Goal: Check status: Check status

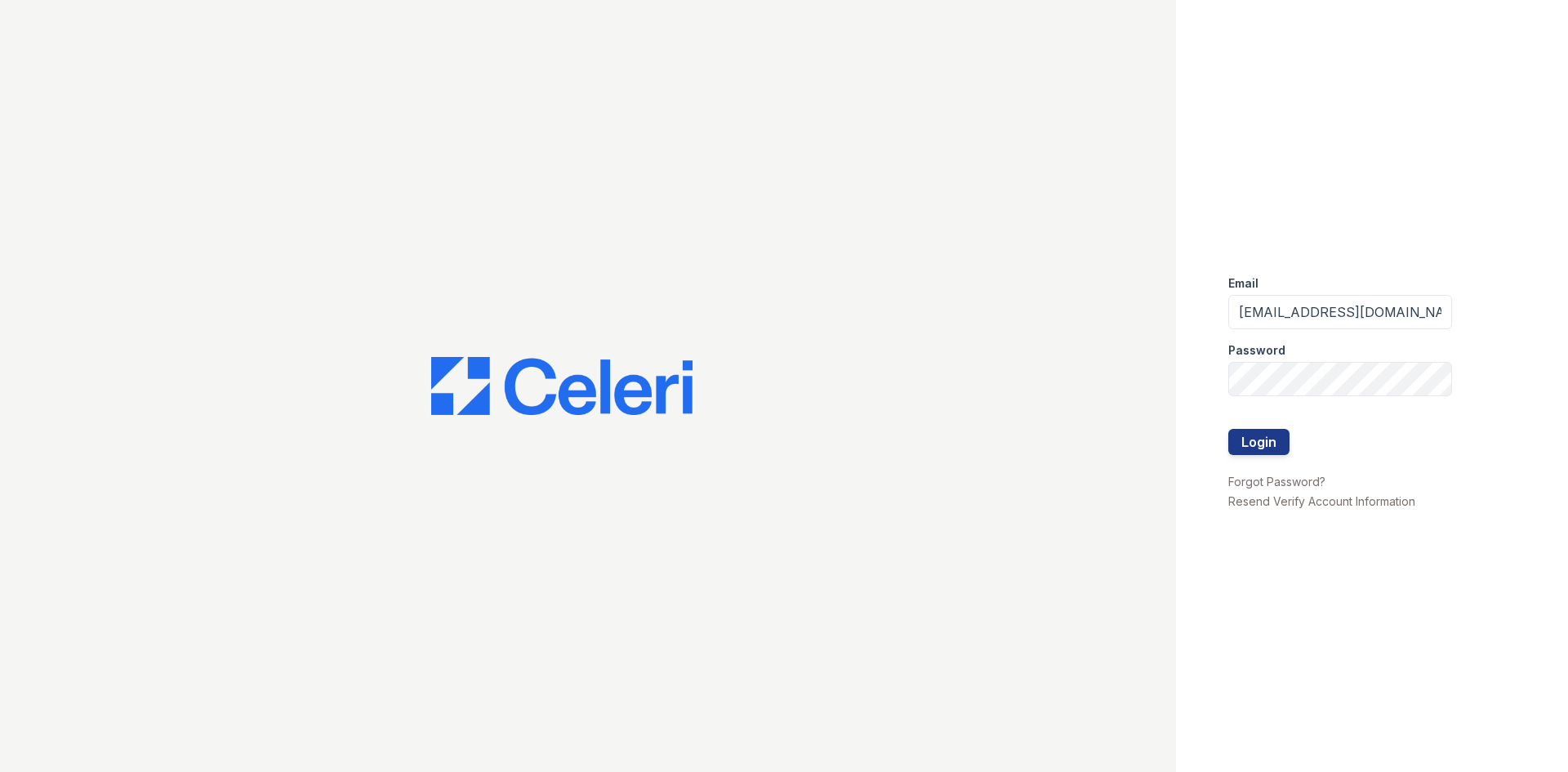
click at [1265, 435] on button "Login" at bounding box center [1258, 441] width 61 height 26
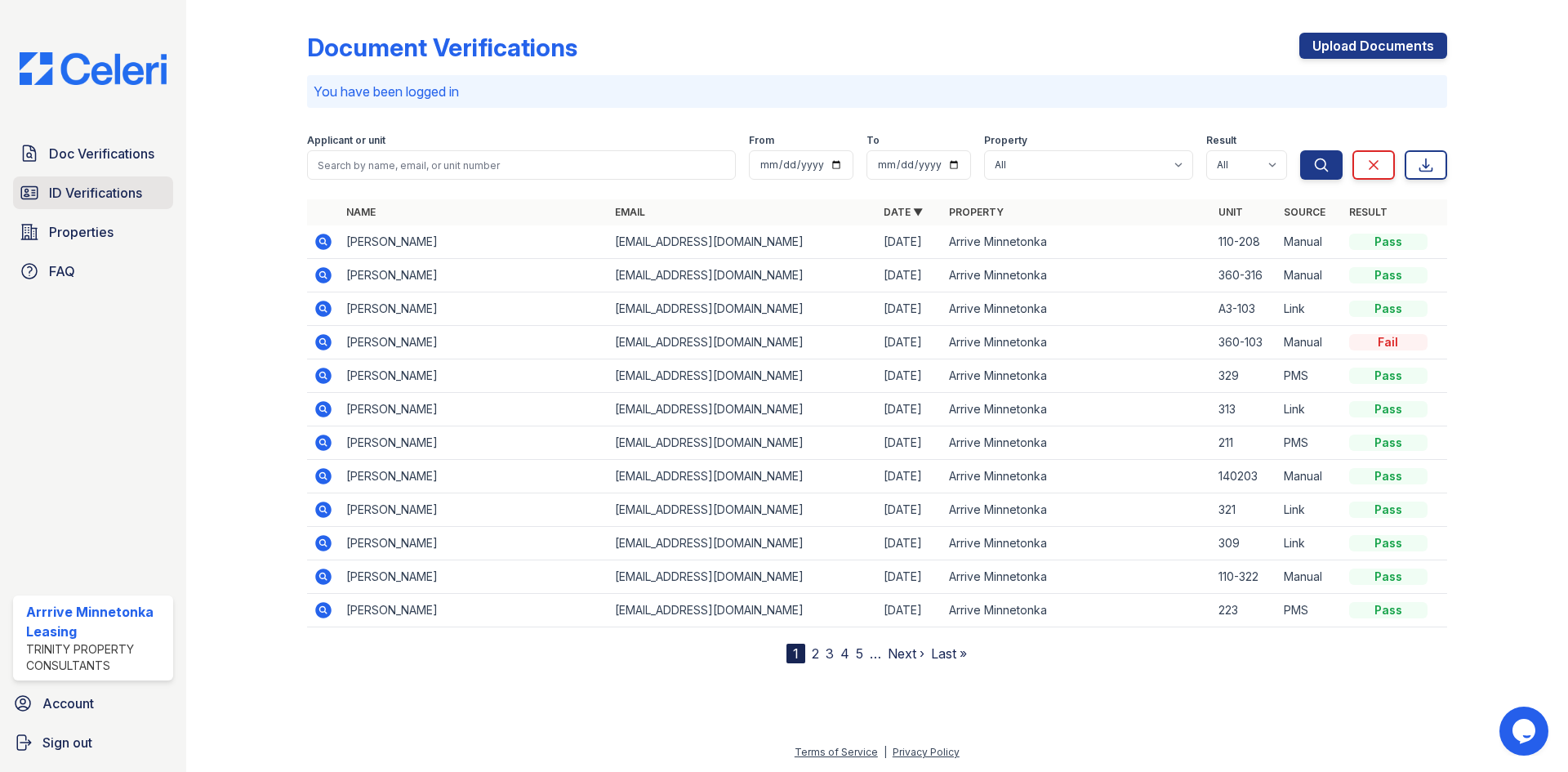
click at [124, 188] on span "ID Verifications" at bounding box center [95, 192] width 93 height 19
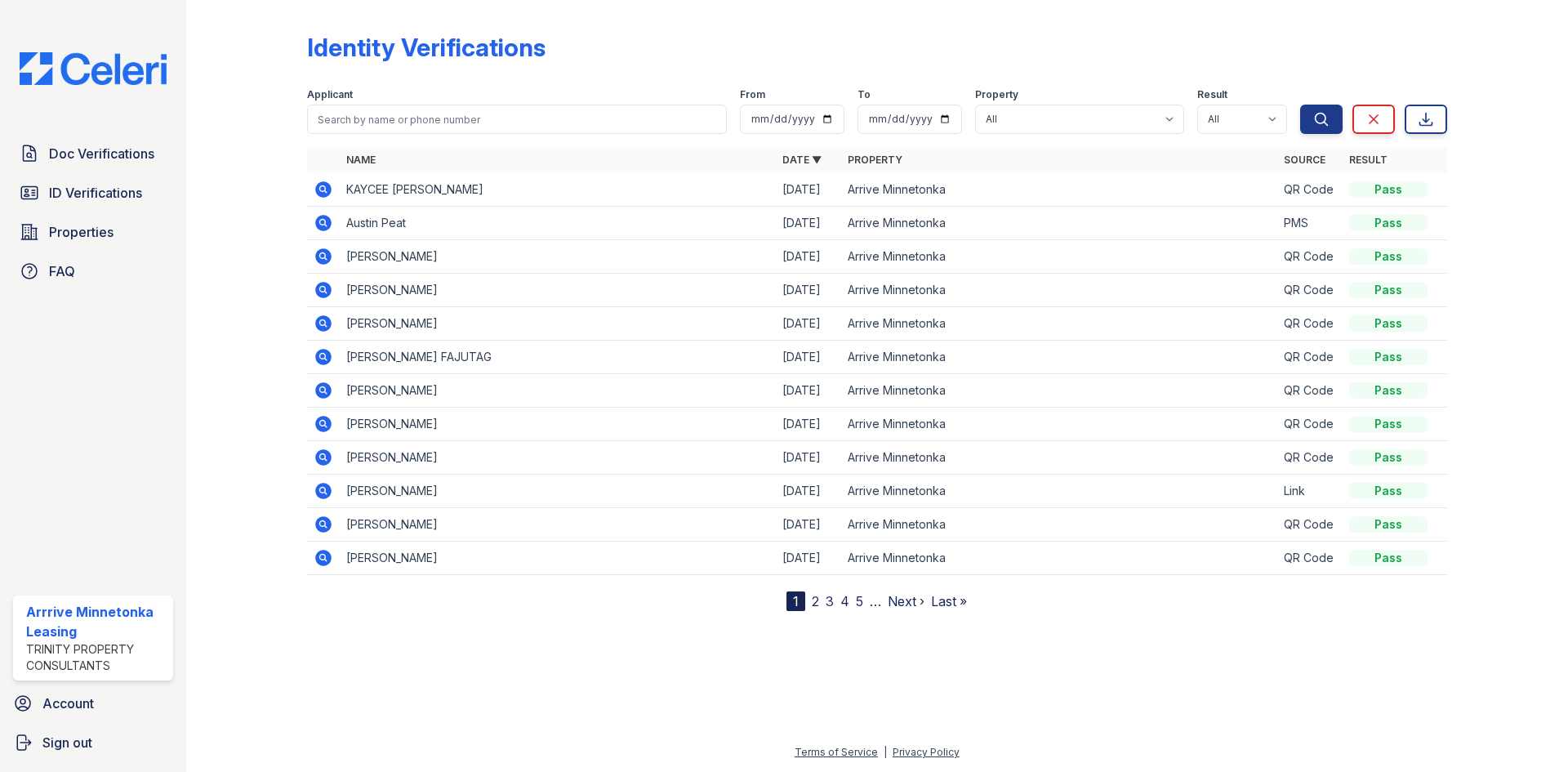
click at [50, 136] on div "Doc Verifications ID Verifications Properties FAQ Arrrive Minnetonka Leasing Tr…" at bounding box center [93, 386] width 186 height 772
click at [50, 151] on span "Doc Verifications" at bounding box center [102, 153] width 105 height 19
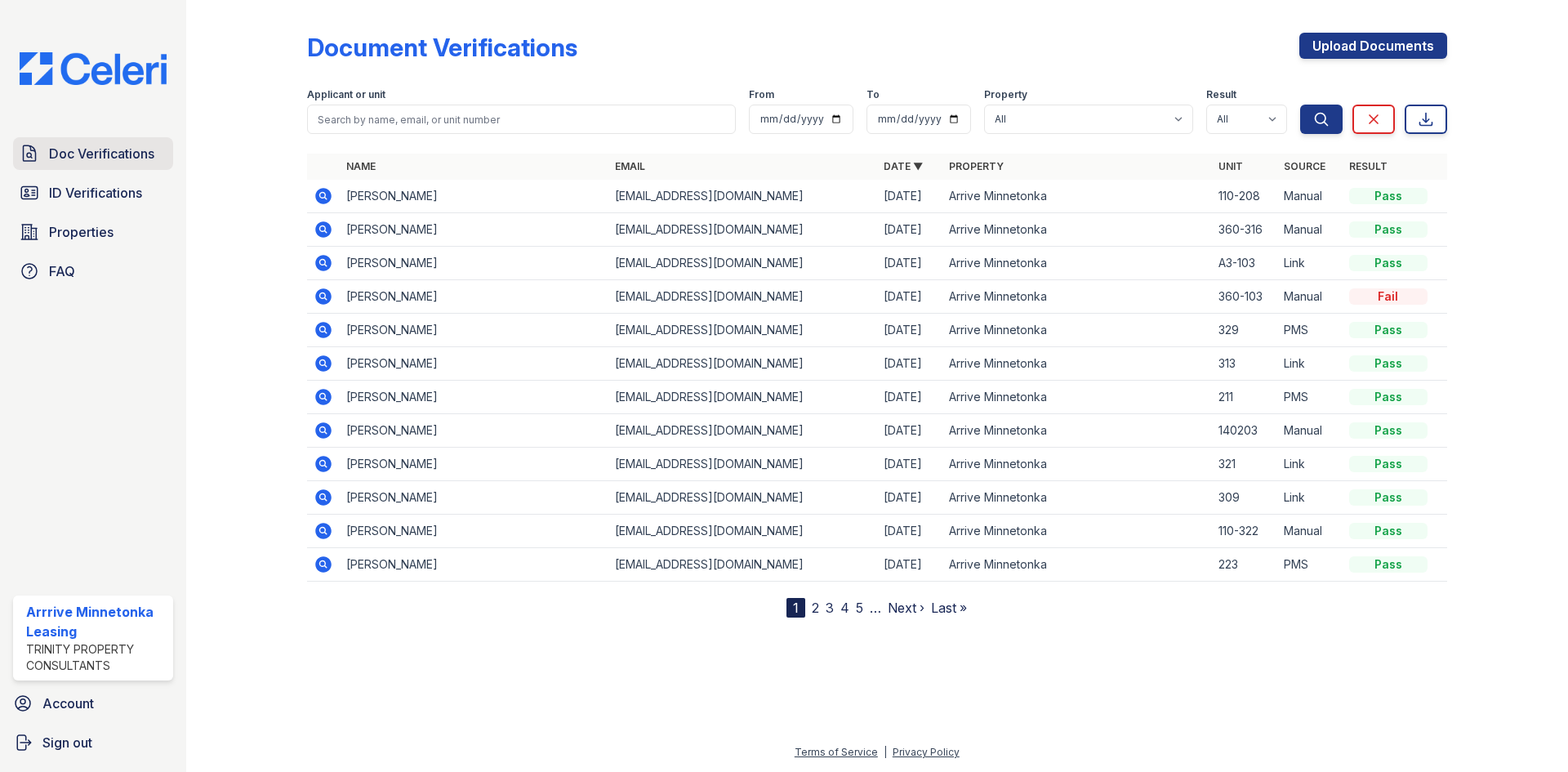
click at [69, 142] on link "Doc Verifications" at bounding box center [93, 153] width 160 height 33
click at [87, 154] on span "Doc Verifications" at bounding box center [102, 153] width 105 height 19
click at [85, 193] on span "ID Verifications" at bounding box center [95, 192] width 93 height 19
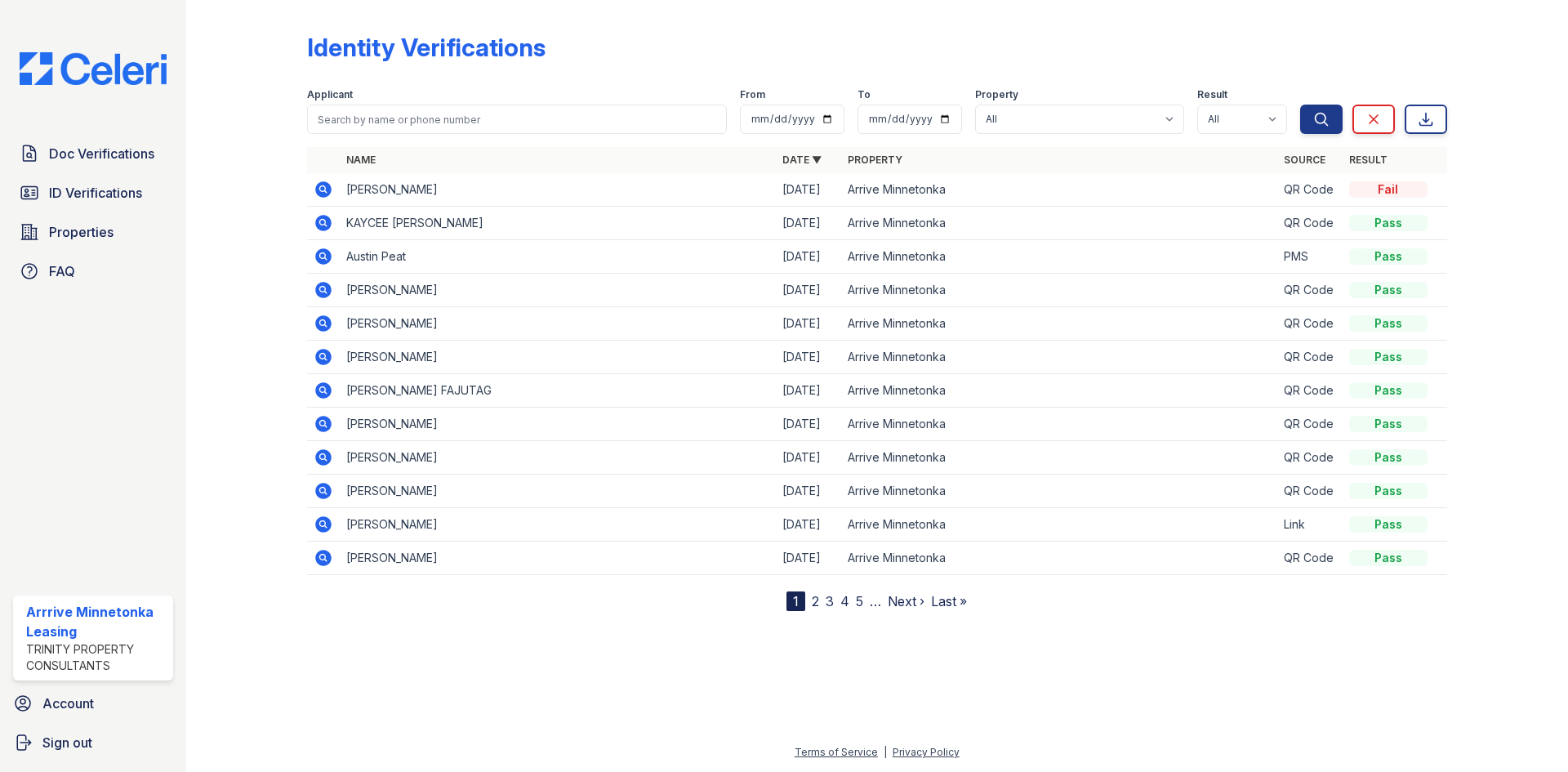
click at [320, 195] on icon at bounding box center [323, 190] width 17 height 17
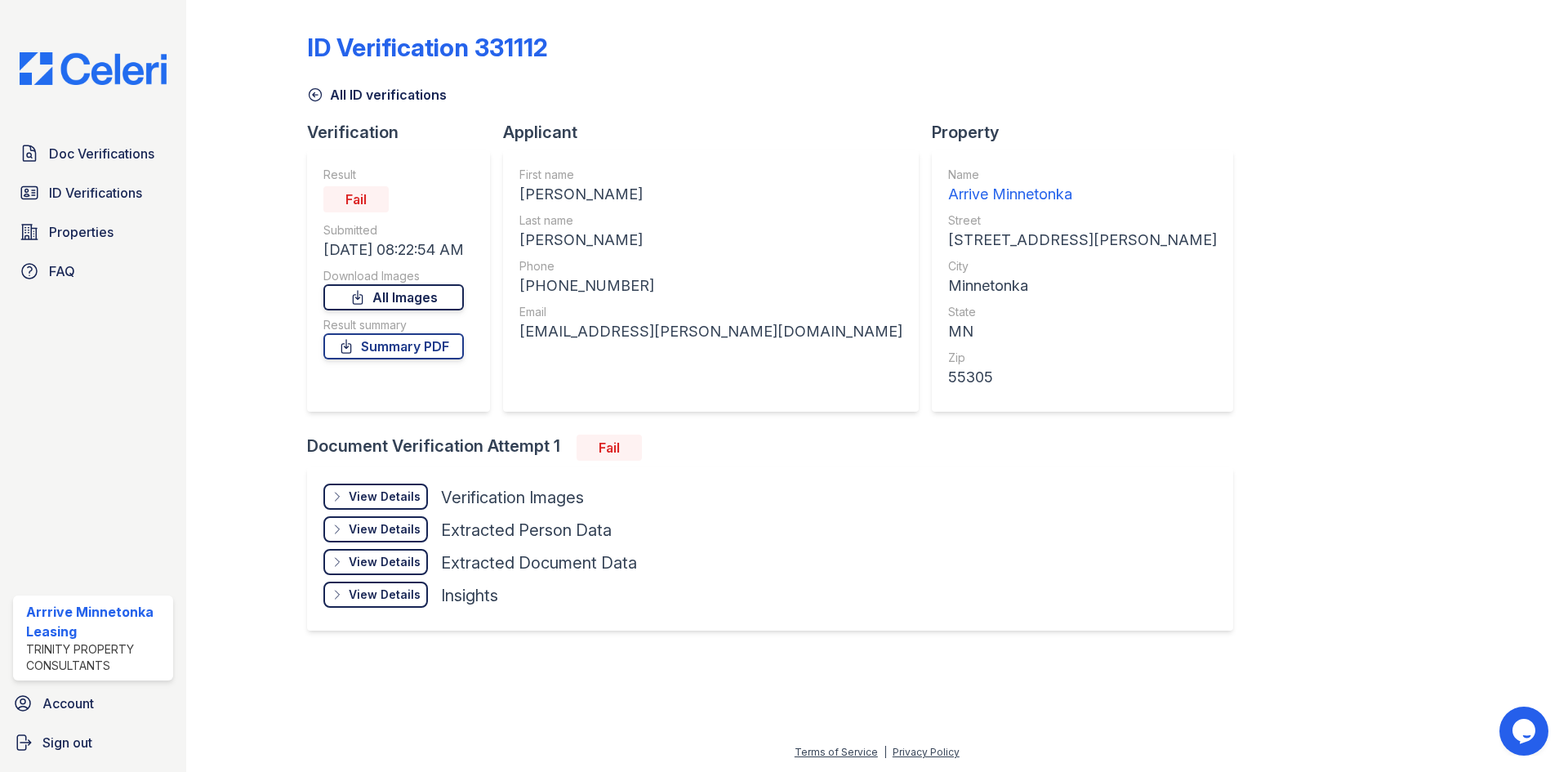
click at [416, 301] on link "All Images" at bounding box center [393, 296] width 141 height 26
